Goal: Check status

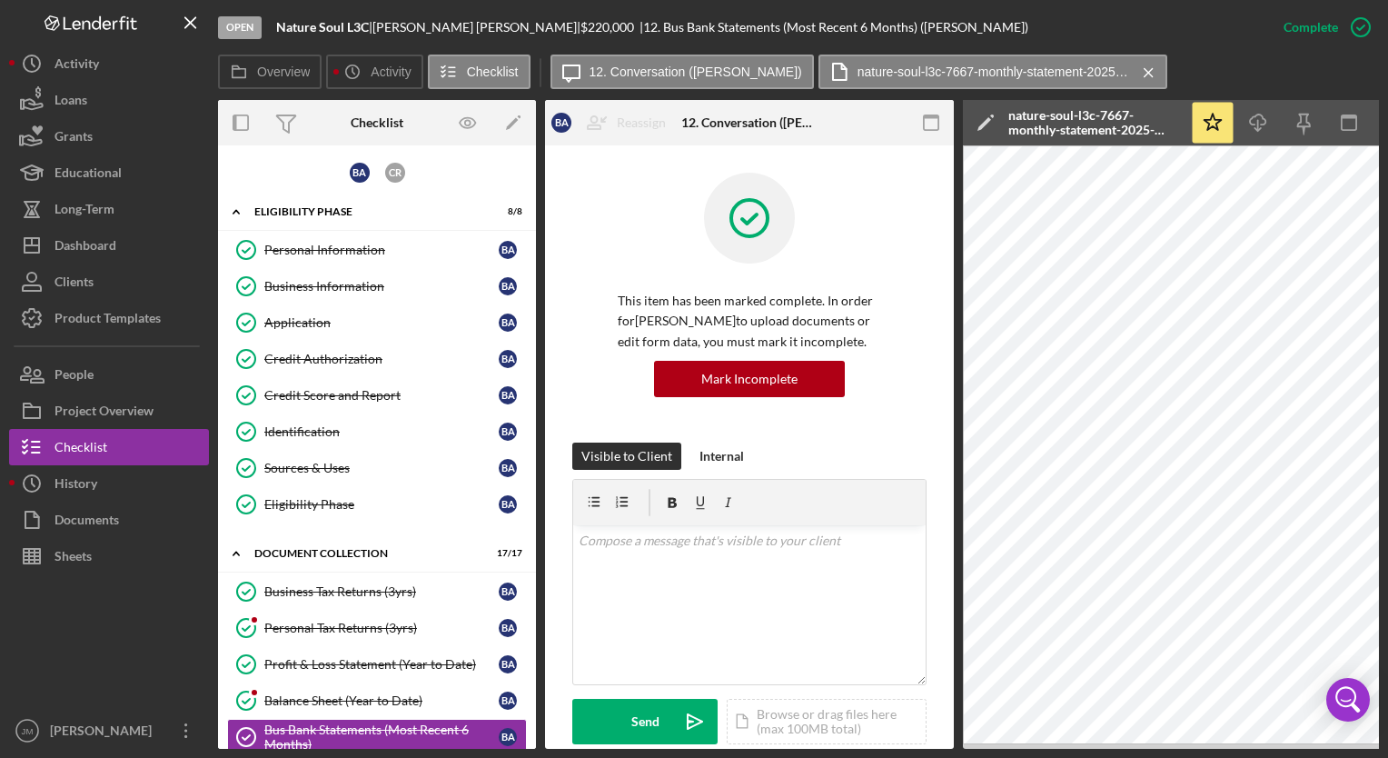
scroll to position [609, 0]
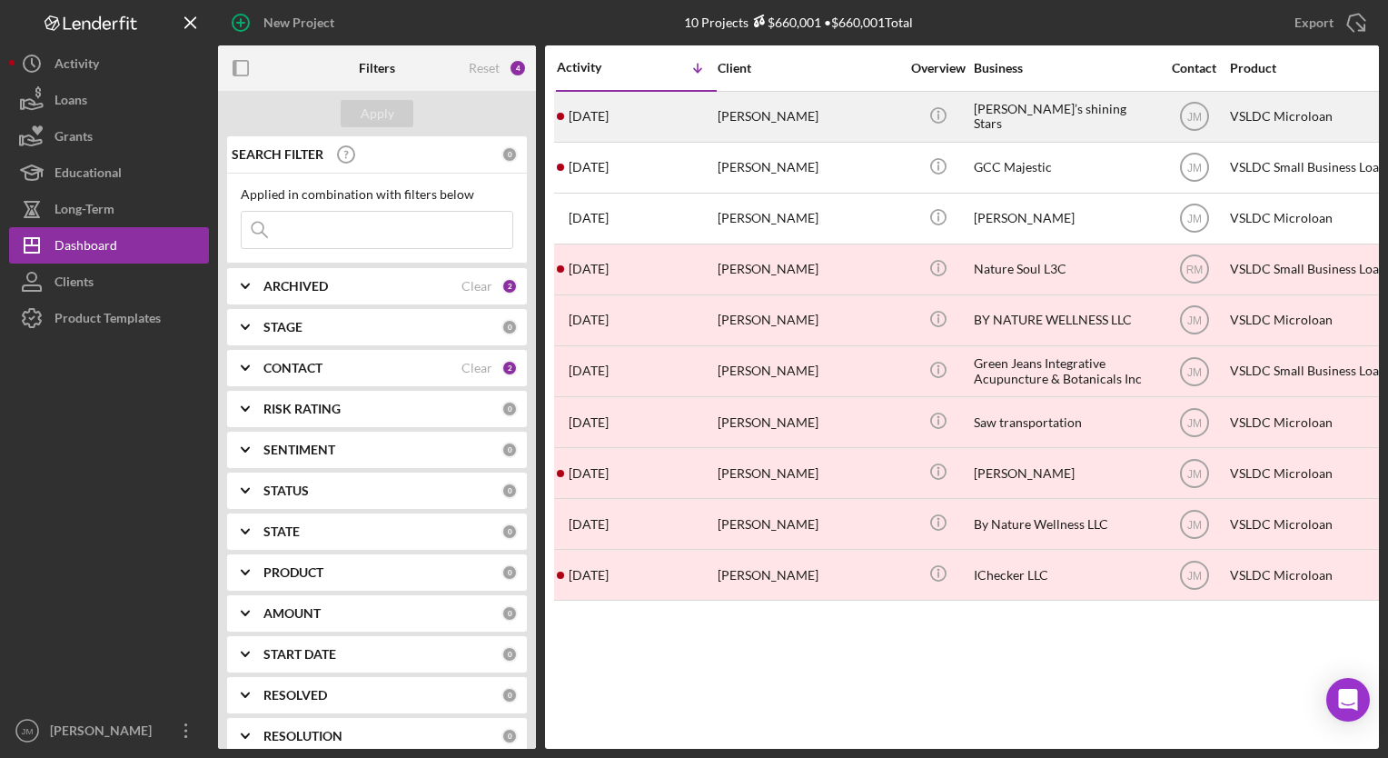
click at [728, 123] on div "[PERSON_NAME]" at bounding box center [809, 117] width 182 height 48
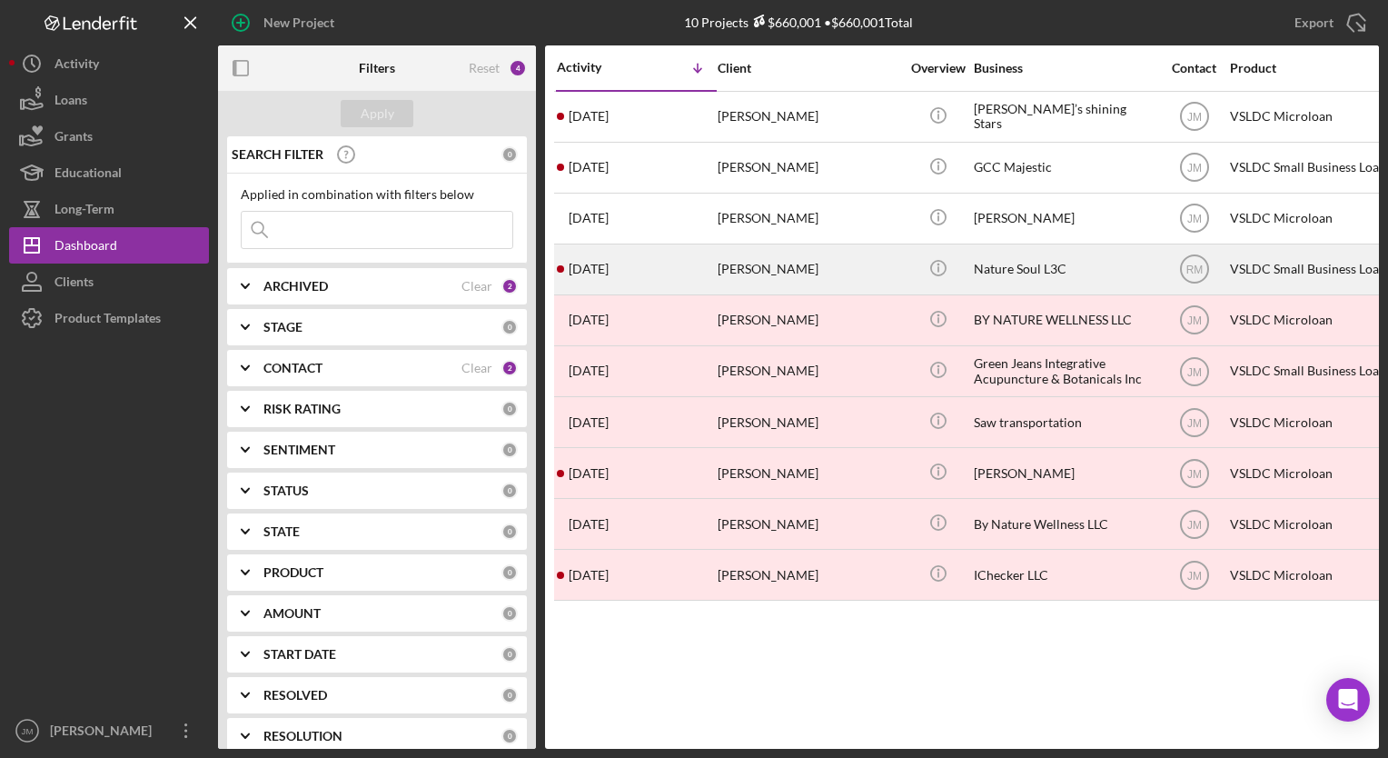
click at [770, 274] on div "[PERSON_NAME]" at bounding box center [809, 269] width 182 height 48
